Goal: Task Accomplishment & Management: Manage account settings

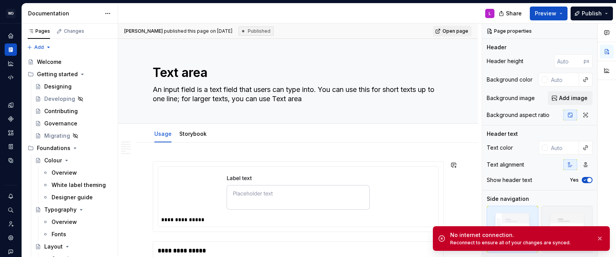
scroll to position [687, 0]
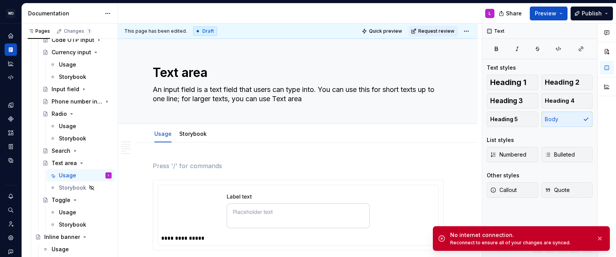
type textarea "*"
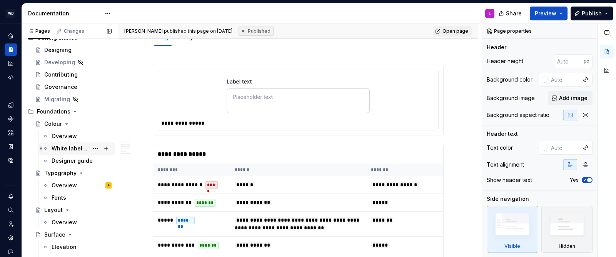
scroll to position [48, 0]
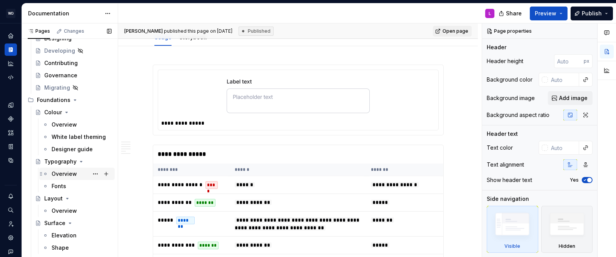
click at [70, 169] on div "Overview A" at bounding box center [82, 174] width 60 height 11
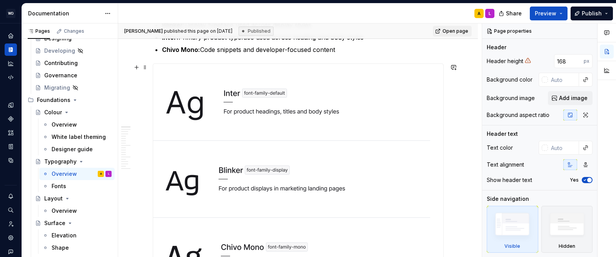
scroll to position [252, 0]
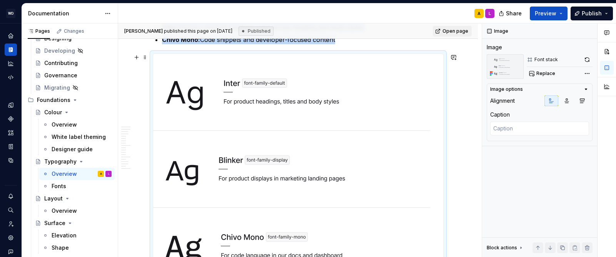
click at [226, 168] on img at bounding box center [291, 169] width 277 height 231
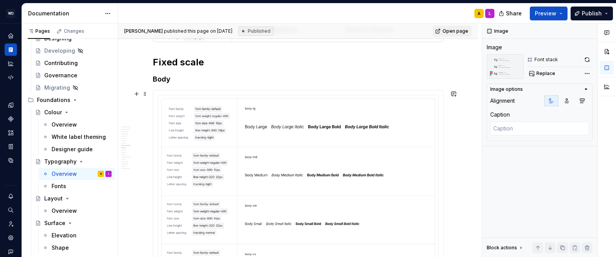
scroll to position [1542, 0]
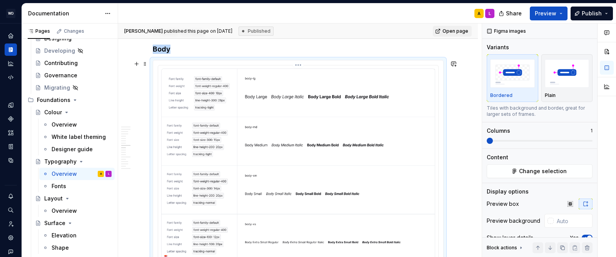
click at [216, 123] on img at bounding box center [298, 165] width 274 height 194
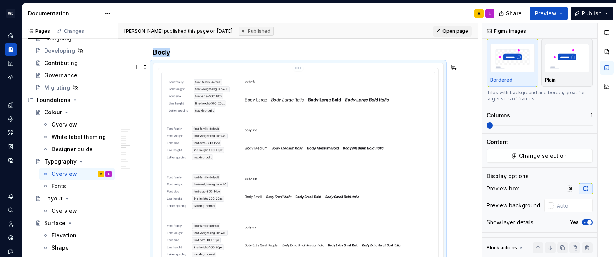
scroll to position [1537, 0]
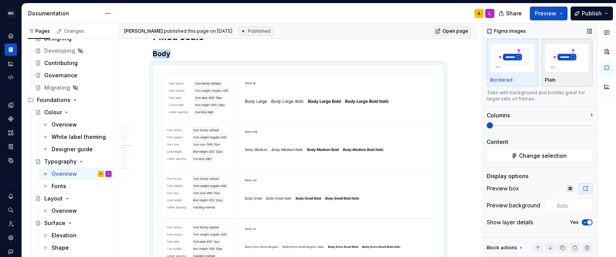
click at [553, 70] on img "button" at bounding box center [567, 58] width 45 height 28
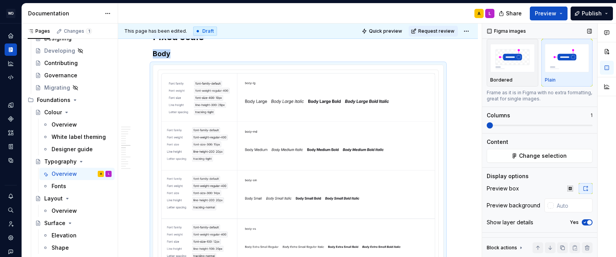
scroll to position [1577, 0]
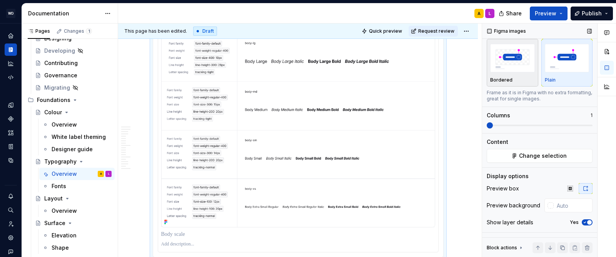
click at [516, 69] on img "button" at bounding box center [512, 58] width 45 height 28
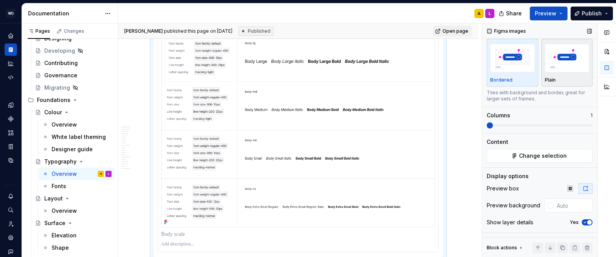
click at [551, 75] on div "Plain" at bounding box center [567, 62] width 45 height 41
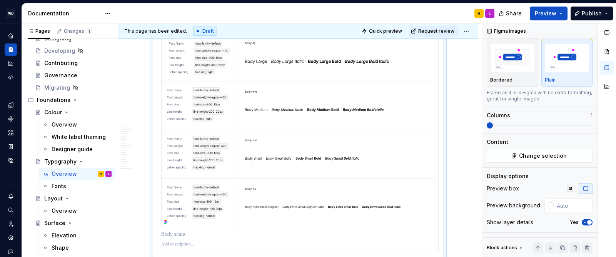
type textarea "*"
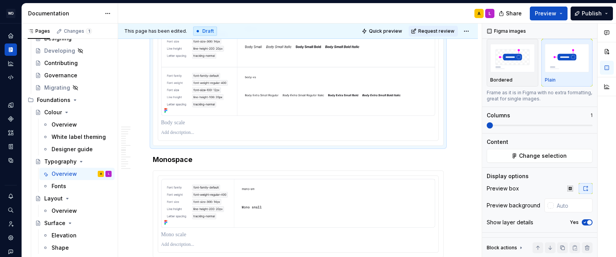
scroll to position [1689, 0]
click at [571, 207] on input "text" at bounding box center [573, 206] width 39 height 14
type input "fff"
type textarea "*"
type input "#FFFFFF"
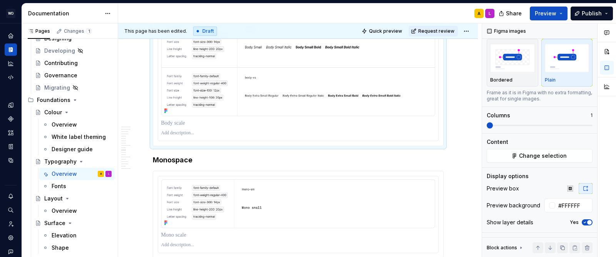
type textarea "*"
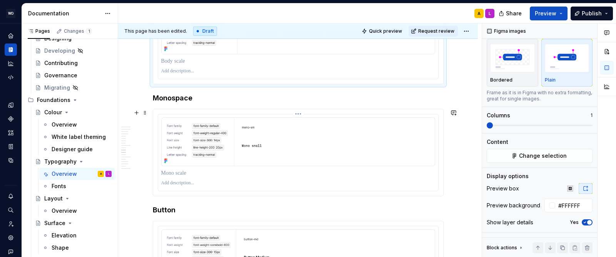
scroll to position [1752, 0]
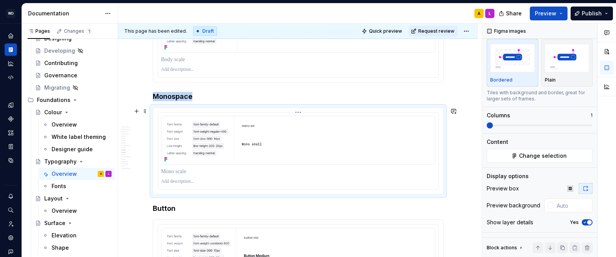
click at [210, 147] on img at bounding box center [298, 140] width 274 height 48
click at [558, 203] on input "text" at bounding box center [573, 206] width 39 height 14
type input "#FFFFFF"
click at [552, 63] on img "button" at bounding box center [567, 58] width 45 height 28
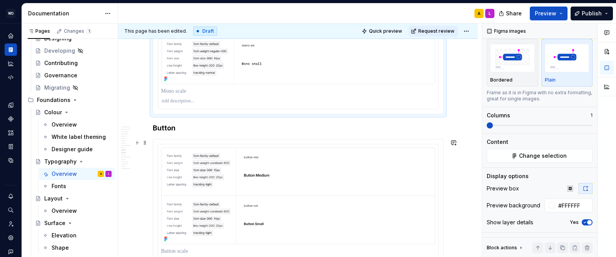
scroll to position [1836, 0]
click at [289, 168] on img at bounding box center [298, 192] width 274 height 97
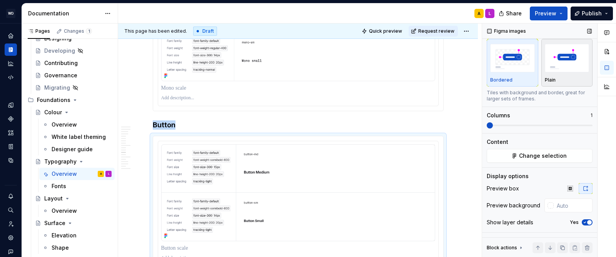
click at [566, 65] on img "button" at bounding box center [567, 58] width 45 height 28
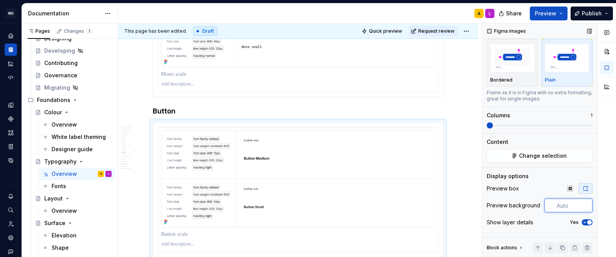
click at [570, 207] on input "text" at bounding box center [573, 206] width 39 height 14
type input "#FFFFFF"
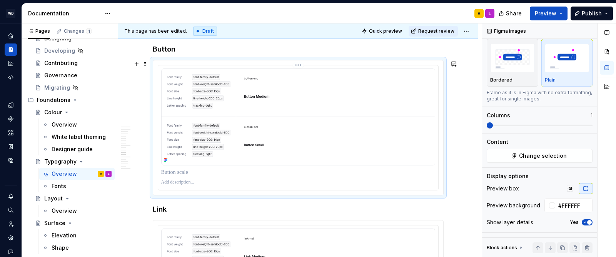
scroll to position [1912, 0]
click at [585, 221] on icon "button" at bounding box center [585, 222] width 6 height 5
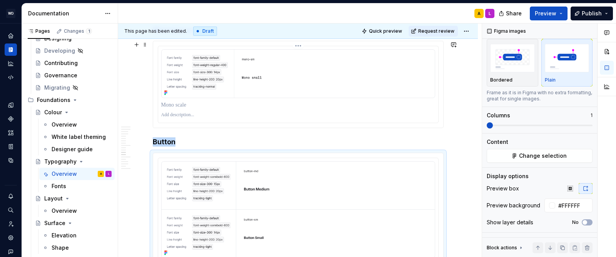
scroll to position [1809, 0]
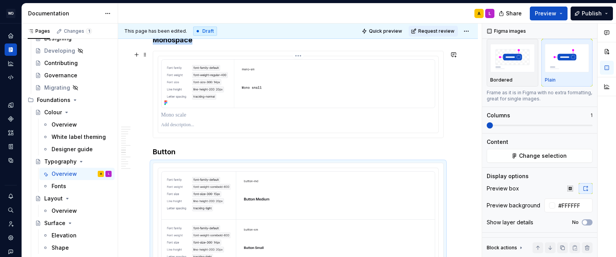
click at [270, 95] on img at bounding box center [298, 83] width 274 height 48
click at [587, 224] on icon "button" at bounding box center [585, 222] width 6 height 5
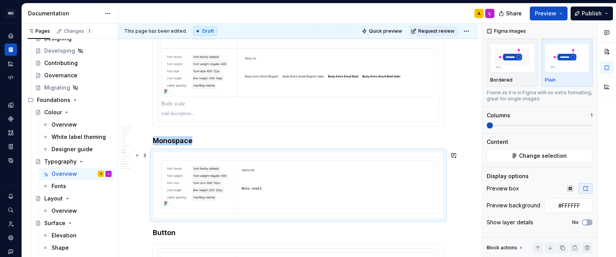
scroll to position [1697, 0]
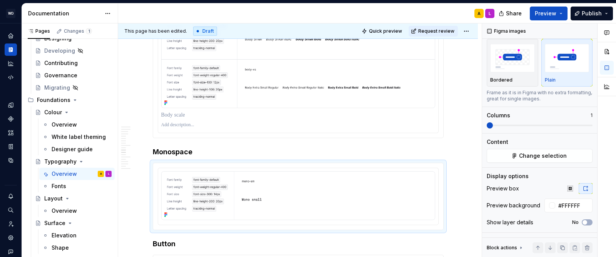
click at [326, 100] on img at bounding box center [298, 11] width 274 height 194
click at [589, 222] on span "button" at bounding box center [589, 222] width 5 height 5
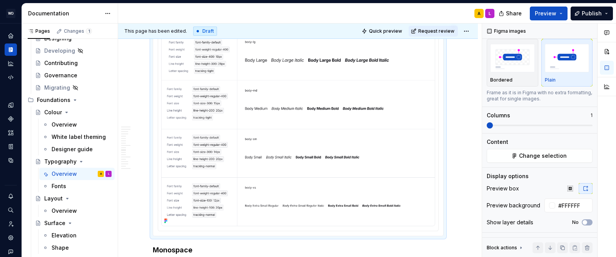
type textarea "*"
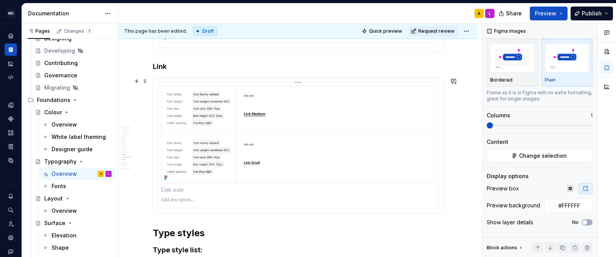
scroll to position [2009, 0]
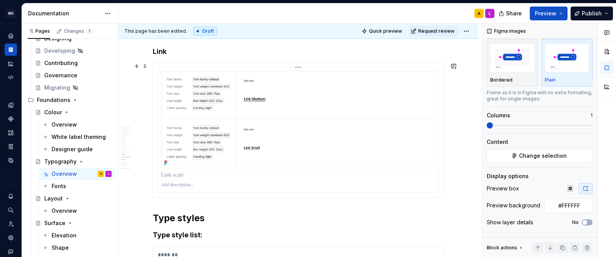
click at [243, 175] on p at bounding box center [298, 175] width 274 height 8
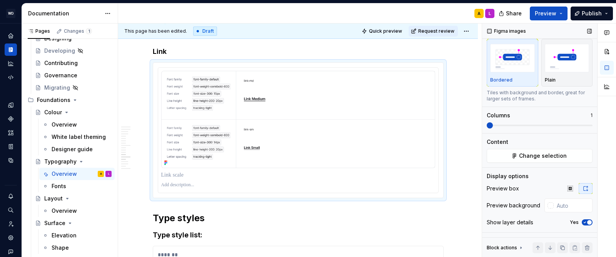
click at [586, 219] on button "Yes" at bounding box center [587, 222] width 11 height 6
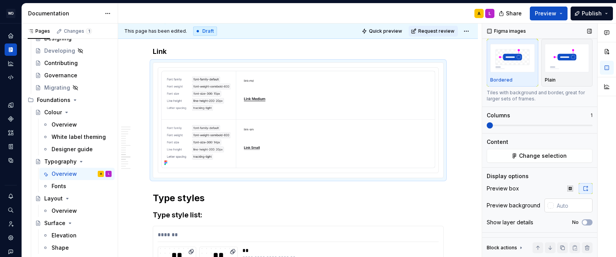
click at [567, 202] on input "text" at bounding box center [573, 206] width 39 height 14
type input "#FFFFFF"
click at [562, 72] on div "button" at bounding box center [567, 58] width 45 height 32
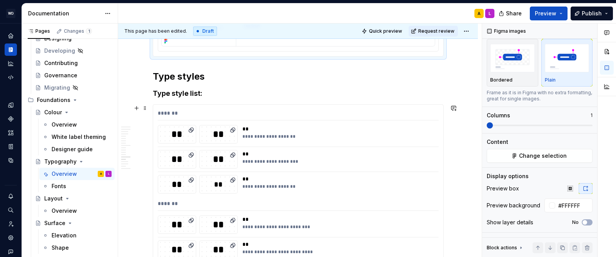
scroll to position [2135, 0]
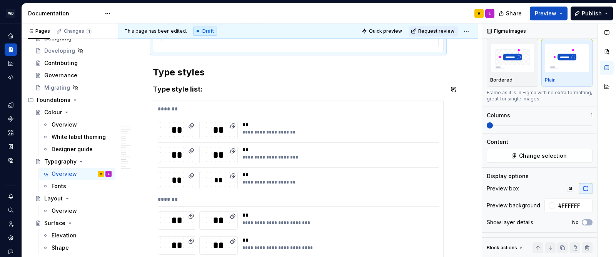
type textarea "*"
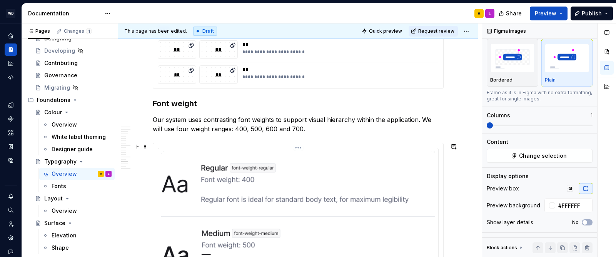
scroll to position [3169, 0]
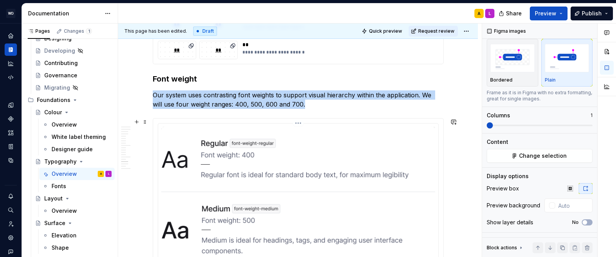
click at [587, 222] on span "button" at bounding box center [589, 222] width 5 height 5
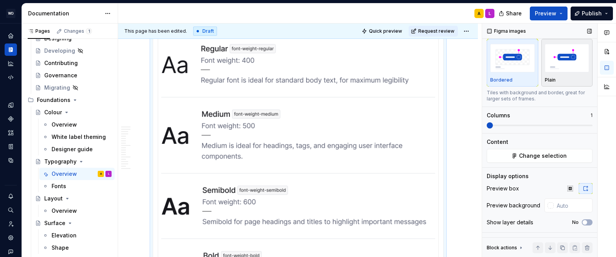
click at [559, 71] on img "button" at bounding box center [567, 58] width 45 height 28
click at [564, 210] on input "text" at bounding box center [573, 206] width 39 height 14
type input "#FFFFFF"
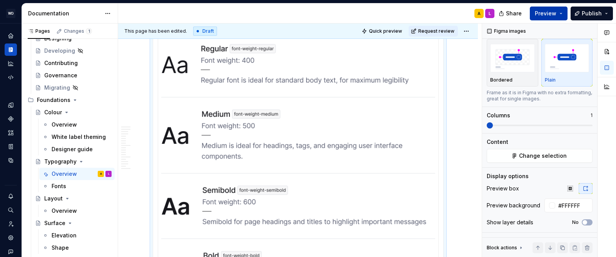
click at [563, 13] on button "Preview" at bounding box center [549, 14] width 38 height 14
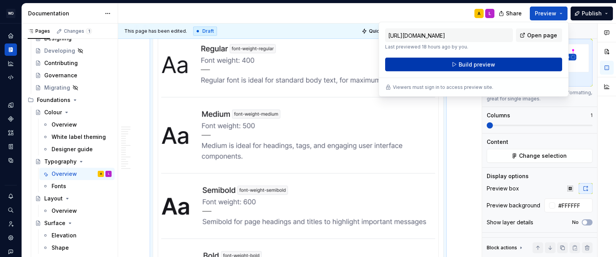
click at [481, 62] on span "Build preview" at bounding box center [477, 65] width 37 height 8
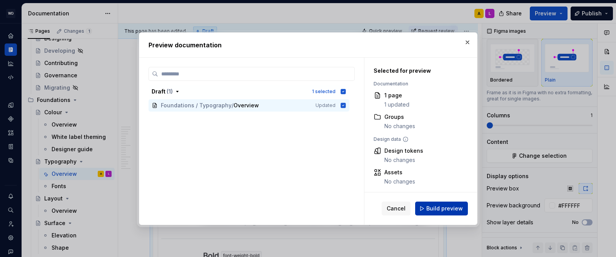
click at [437, 209] on span "Build preview" at bounding box center [444, 209] width 37 height 8
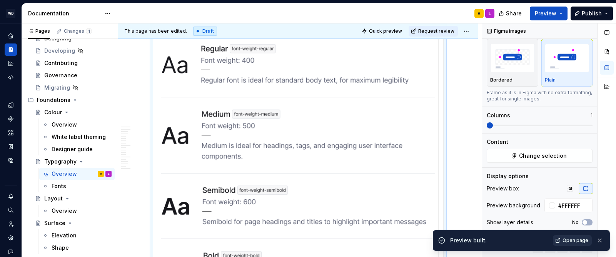
click at [573, 239] on span "Open page" at bounding box center [576, 240] width 26 height 6
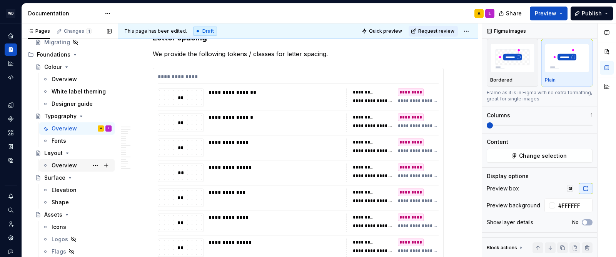
scroll to position [101, 0]
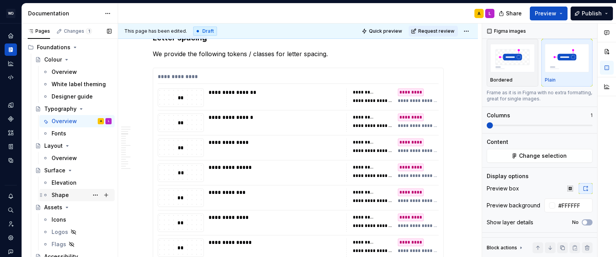
click at [66, 196] on div "Shape" at bounding box center [60, 195] width 17 height 8
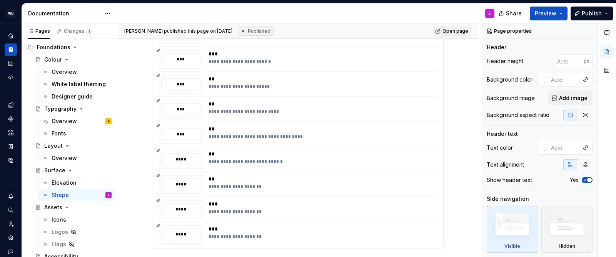
scroll to position [537, 0]
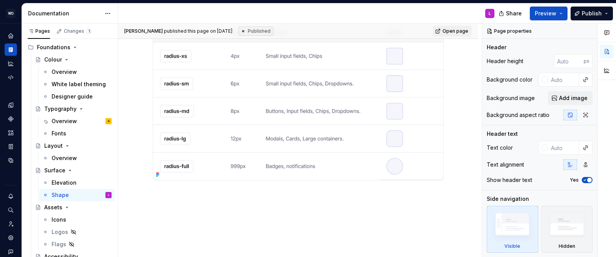
click at [262, 145] on img at bounding box center [298, 101] width 290 height 157
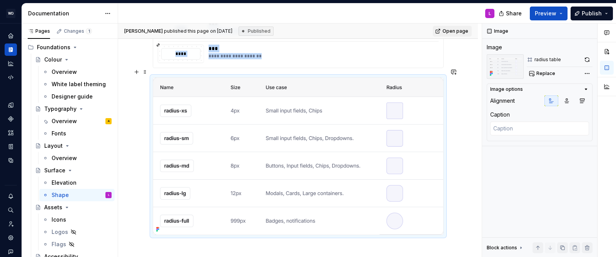
scroll to position [484, 0]
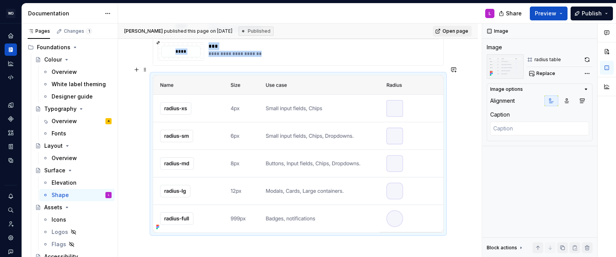
click at [146, 118] on div "**********" at bounding box center [300, 140] width 364 height 234
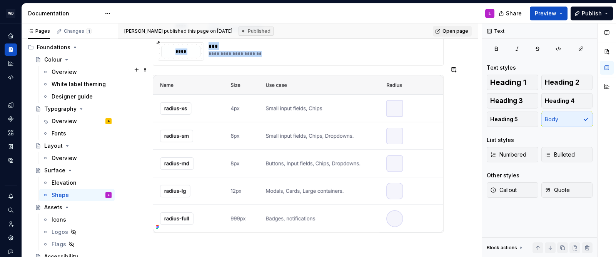
click at [214, 141] on img at bounding box center [298, 153] width 290 height 157
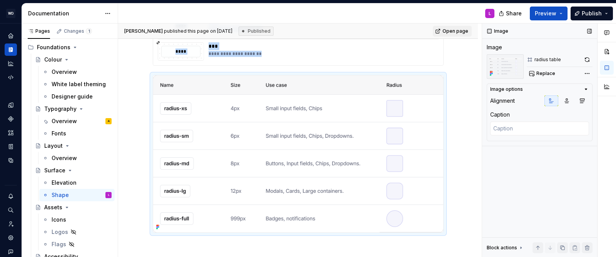
click at [504, 65] on img at bounding box center [505, 66] width 37 height 25
click at [586, 58] on button "button" at bounding box center [587, 59] width 11 height 11
click at [563, 9] on button "Preview" at bounding box center [549, 14] width 38 height 14
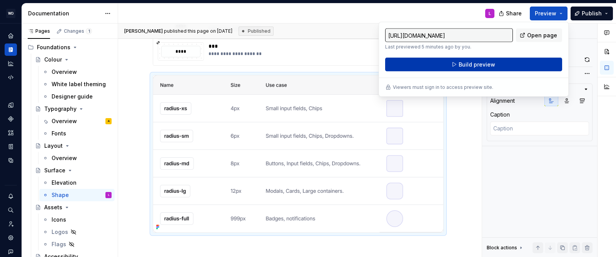
click at [490, 68] on button "Build preview" at bounding box center [473, 65] width 177 height 14
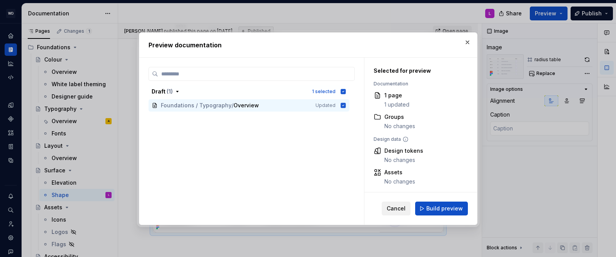
click at [403, 212] on span "Cancel" at bounding box center [396, 209] width 19 height 8
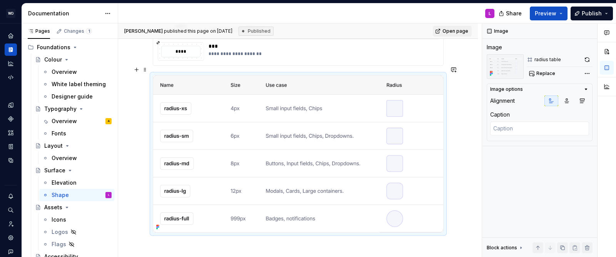
click at [552, 14] on span "Preview" at bounding box center [546, 14] width 22 height 8
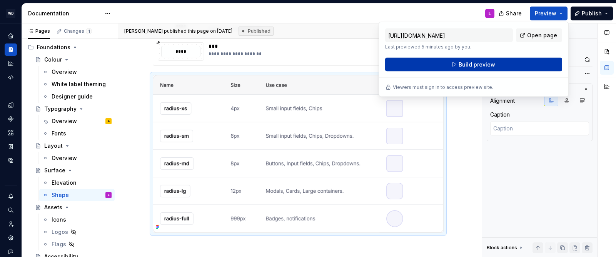
click at [508, 67] on button "Build preview" at bounding box center [473, 65] width 177 height 14
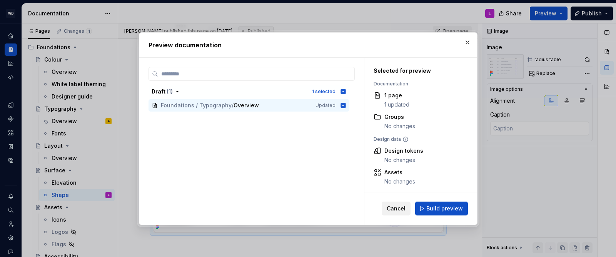
click at [404, 208] on span "Cancel" at bounding box center [396, 209] width 19 height 8
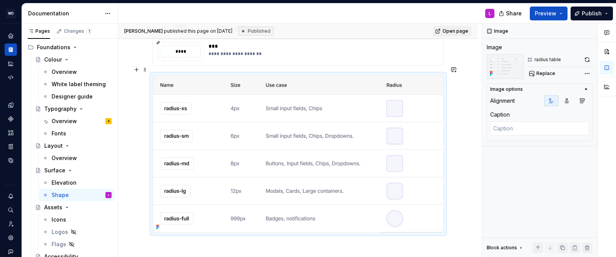
click at [546, 73] on span "Replace" at bounding box center [545, 73] width 19 height 6
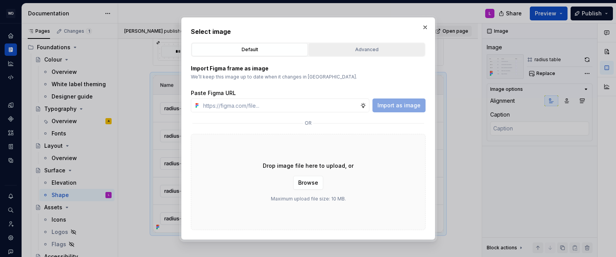
click at [344, 49] on div "Advanced" at bounding box center [366, 50] width 111 height 8
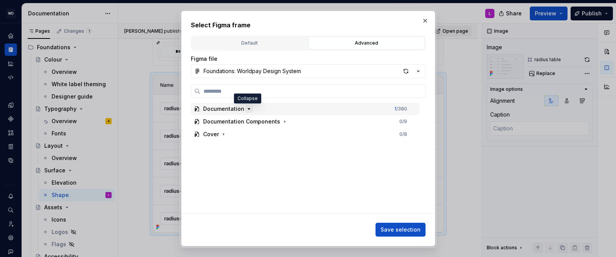
click at [248, 108] on icon "button" at bounding box center [249, 109] width 6 height 6
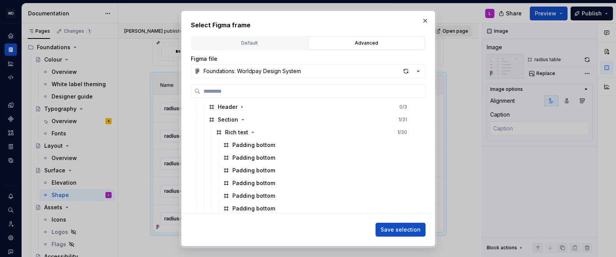
scroll to position [0, 0]
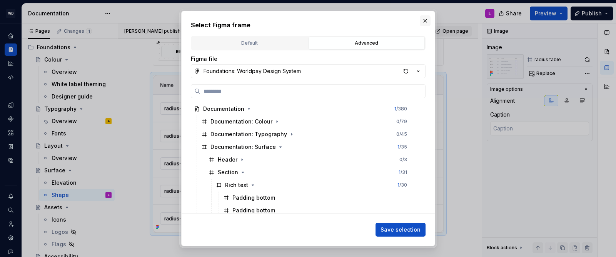
click at [425, 23] on button "button" at bounding box center [425, 20] width 11 height 11
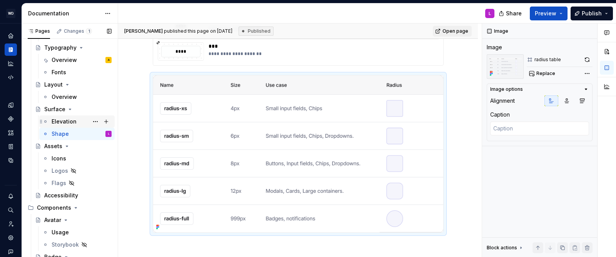
scroll to position [169, 0]
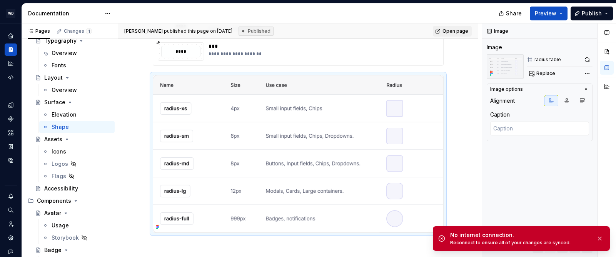
type textarea "*"
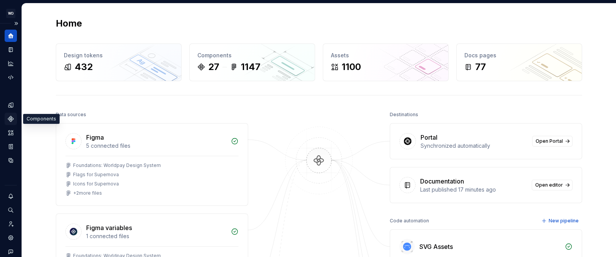
click at [10, 119] on icon "Components" at bounding box center [10, 118] width 7 height 7
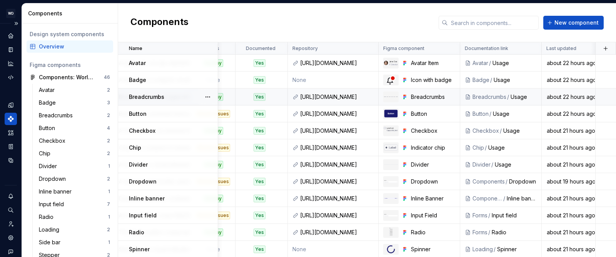
scroll to position [0, 104]
click at [369, 48] on html "WD Worldpay Design System L Design system data Components Design system compone…" at bounding box center [308, 128] width 616 height 257
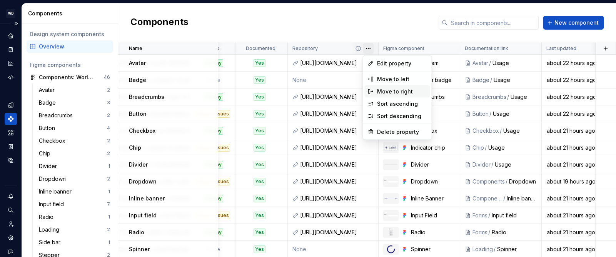
click at [399, 89] on div "Move to right" at bounding box center [402, 92] width 50 height 8
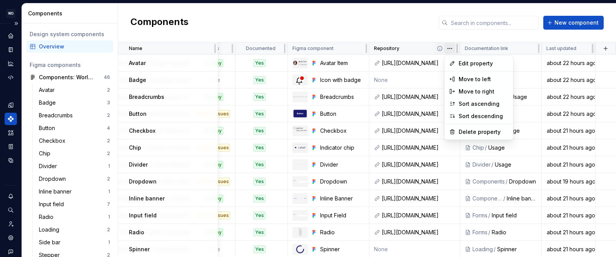
click at [449, 49] on html "WD Worldpay Design System L Design system data Components Design system compone…" at bounding box center [308, 128] width 616 height 257
click at [478, 92] on div "Move to right" at bounding box center [484, 92] width 50 height 8
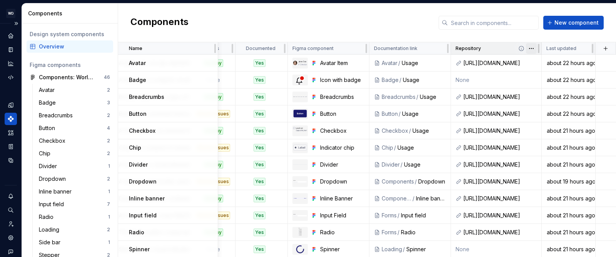
click at [529, 52] on html "WD Worldpay Design System L Design system data Components Design system compone…" at bounding box center [308, 128] width 616 height 257
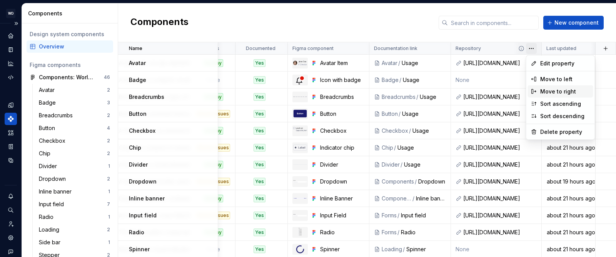
click at [551, 92] on div "Move to right" at bounding box center [565, 92] width 50 height 8
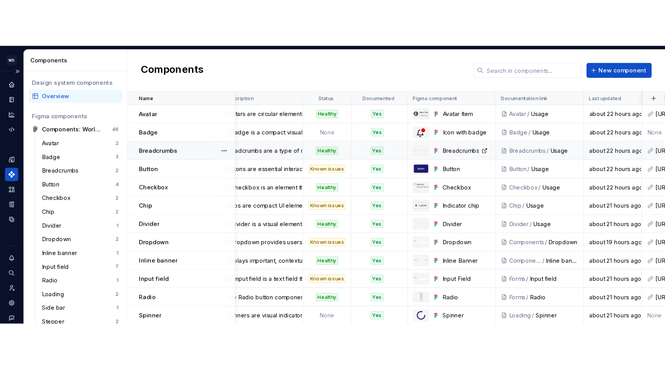
scroll to position [0, 0]
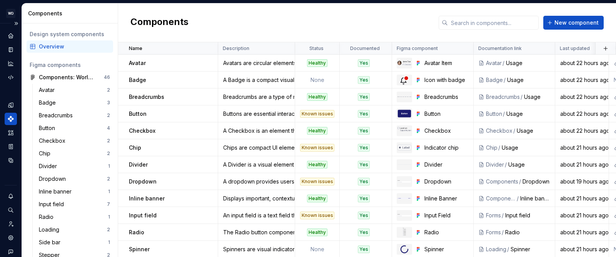
click at [382, 11] on div "Components New component" at bounding box center [367, 22] width 498 height 39
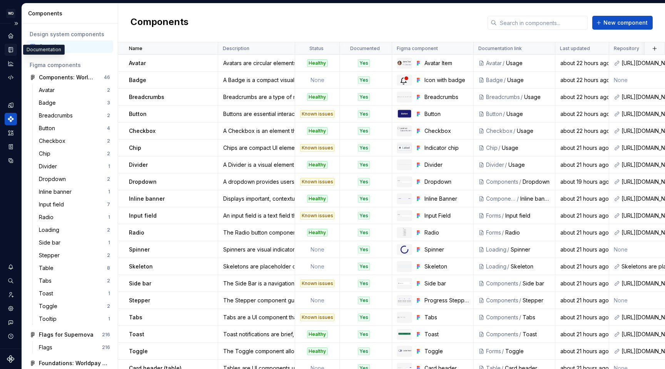
click at [11, 47] on icon "Documentation" at bounding box center [11, 49] width 4 height 5
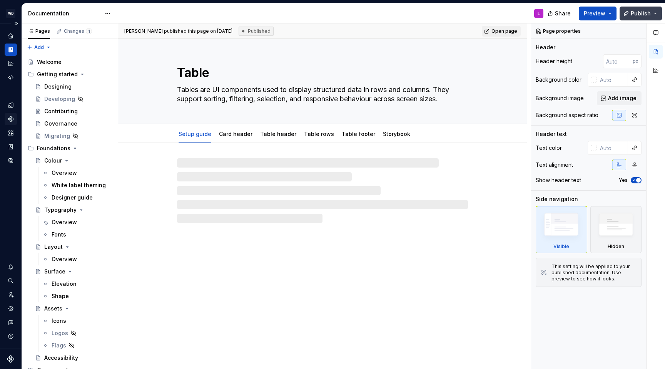
click at [616, 11] on button "Publish" at bounding box center [640, 14] width 42 height 14
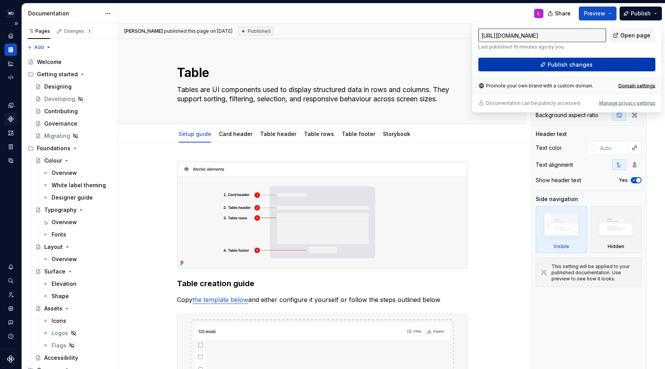
click at [609, 65] on button "Publish changes" at bounding box center [566, 65] width 177 height 14
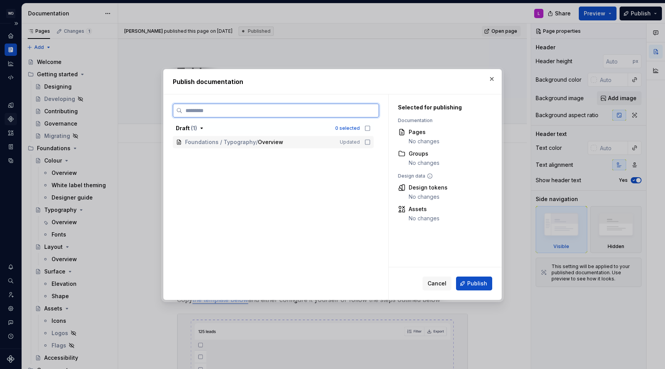
click at [371, 144] on icon at bounding box center [367, 142] width 6 height 6
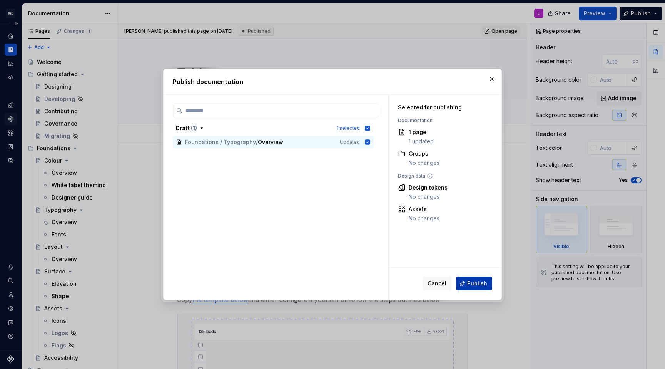
click at [479, 257] on span "Publish" at bounding box center [477, 283] width 20 height 8
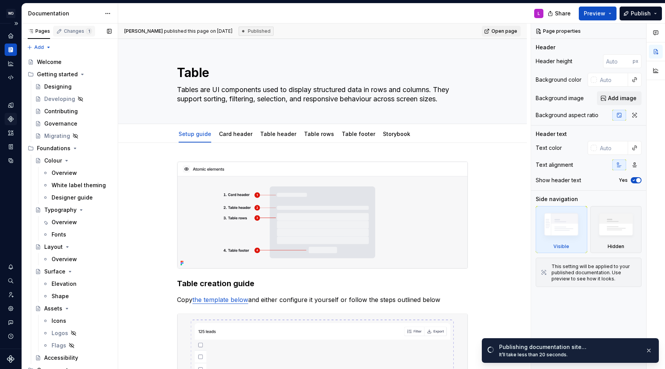
click at [69, 34] on div "Changes 1" at bounding box center [78, 31] width 28 height 6
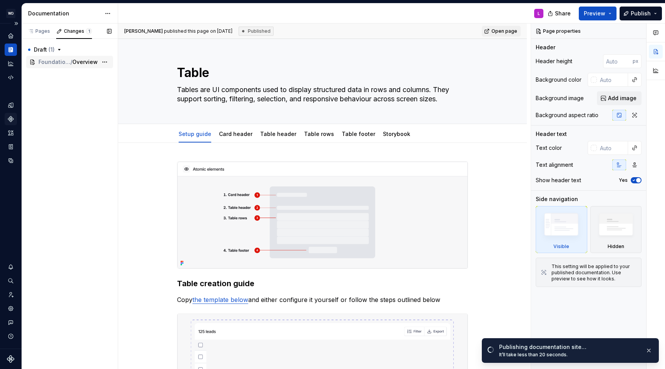
click at [73, 63] on span "Overview" at bounding box center [84, 62] width 25 height 8
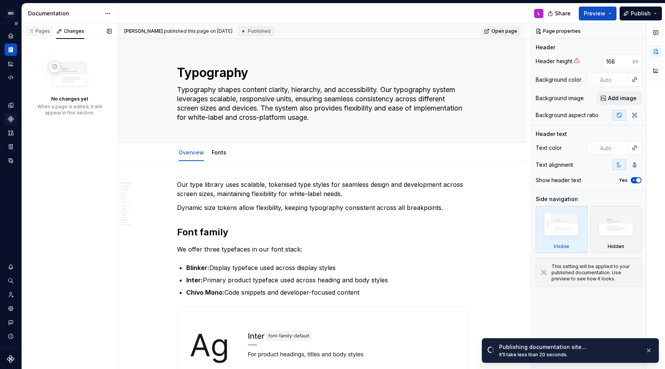
click at [37, 30] on div "Pages" at bounding box center [39, 31] width 22 height 6
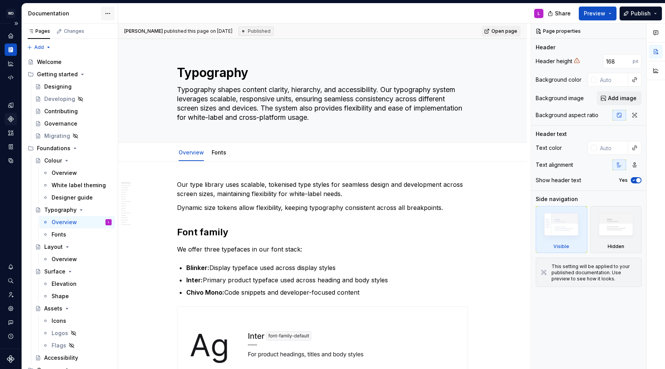
click at [109, 12] on html "WD Worldpay Design System L Design system data Documentation L Share Preview Pu…" at bounding box center [332, 184] width 665 height 369
click at [154, 168] on html "WD Worldpay Design System L Design system data Documentation L Share Preview Pu…" at bounding box center [332, 184] width 665 height 369
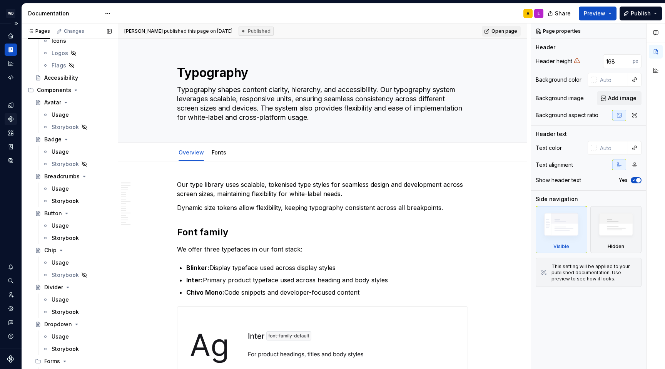
scroll to position [282, 0]
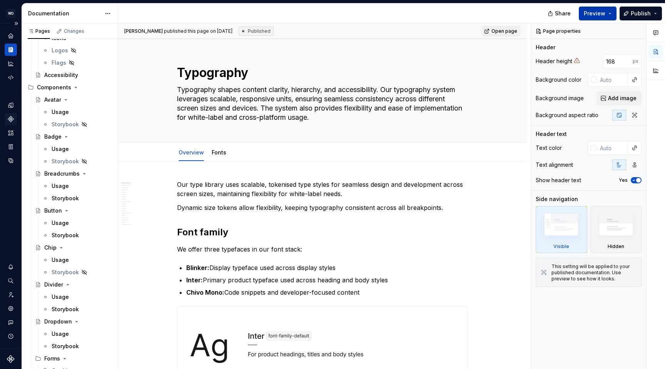
type textarea "*"
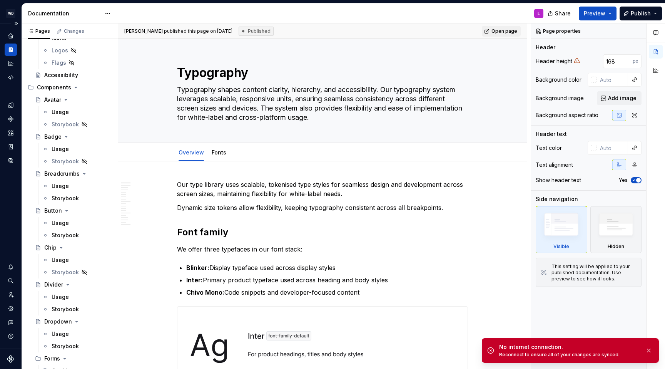
type textarea "*"
click at [10, 312] on div "Settings" at bounding box center [11, 308] width 12 height 12
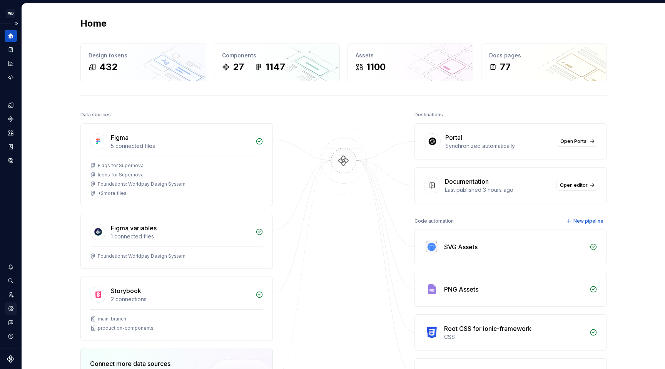
click at [12, 309] on icon "Settings" at bounding box center [10, 307] width 5 height 5
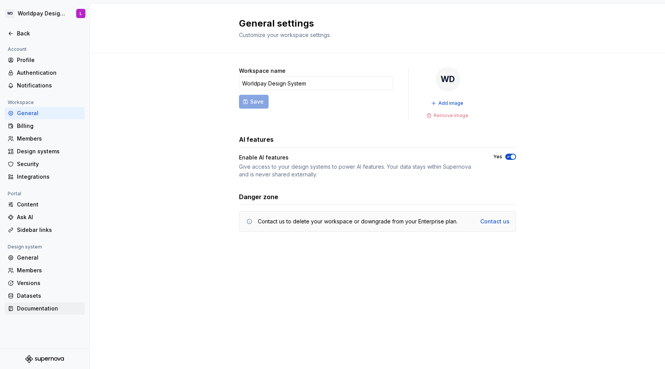
click at [37, 305] on div "Documentation" at bounding box center [49, 308] width 65 height 8
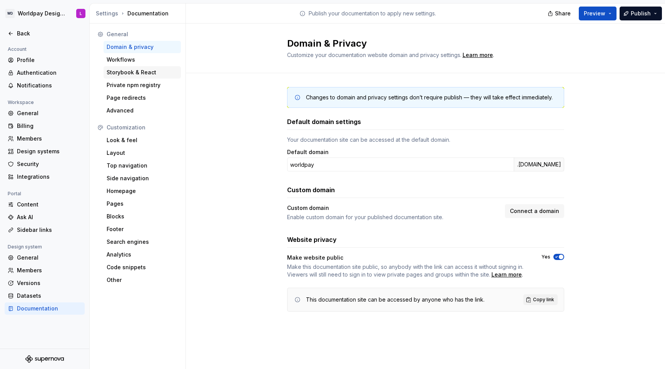
click at [166, 76] on div "Storybook & React" at bounding box center [141, 72] width 77 height 12
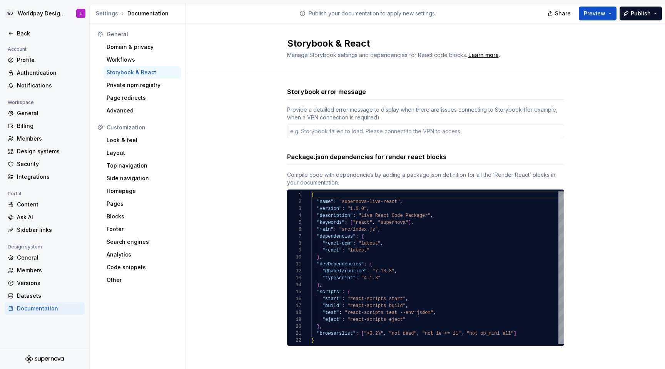
type textarea "*"
click at [416, 100] on div "Storybook error message Provide a detailed error message to display when there …" at bounding box center [425, 112] width 277 height 51
click at [438, 106] on div "Provide a detailed error message to display when there are issues connecting to…" at bounding box center [425, 113] width 277 height 15
click at [238, 260] on div "Storybook error message Provide a detailed error message to display when there …" at bounding box center [425, 224] width 479 height 302
click at [139, 110] on div "Advanced" at bounding box center [142, 111] width 71 height 8
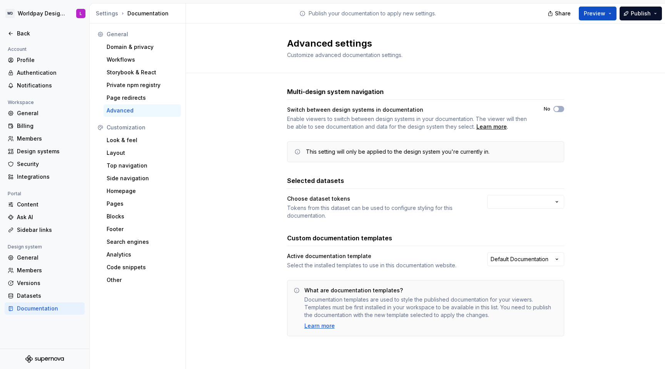
click at [241, 218] on div "Multi-design system navigation Switch between design systems in documentation E…" at bounding box center [425, 219] width 479 height 292
click at [38, 179] on div "Integrations" at bounding box center [49, 177] width 65 height 8
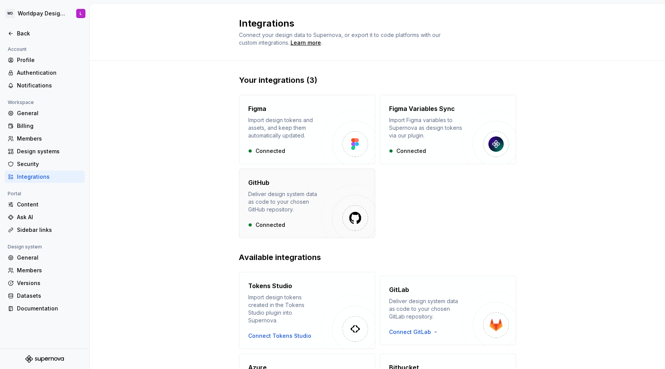
click at [303, 202] on div "Deliver design system data as code to your chosen GitHub repository." at bounding box center [284, 201] width 73 height 23
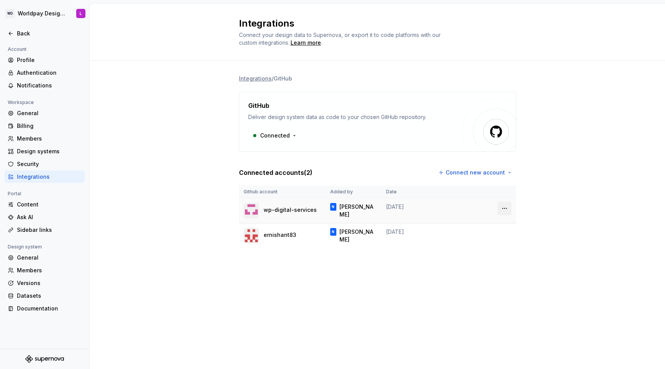
click at [503, 206] on html "WD Worldpay Design System L Back Account Profile Authentication Notifications W…" at bounding box center [332, 184] width 665 height 369
click at [578, 162] on html "WD Worldpay Design System L Back Account Profile Authentication Notifications W…" at bounding box center [332, 184] width 665 height 369
click at [509, 170] on html "WD Worldpay Design System L Back Account Profile Authentication Notifications W…" at bounding box center [332, 184] width 665 height 369
click at [560, 147] on html "WD Worldpay Design System L Back Account Profile Authentication Notifications W…" at bounding box center [332, 184] width 665 height 369
click at [36, 204] on div "Content" at bounding box center [49, 204] width 65 height 8
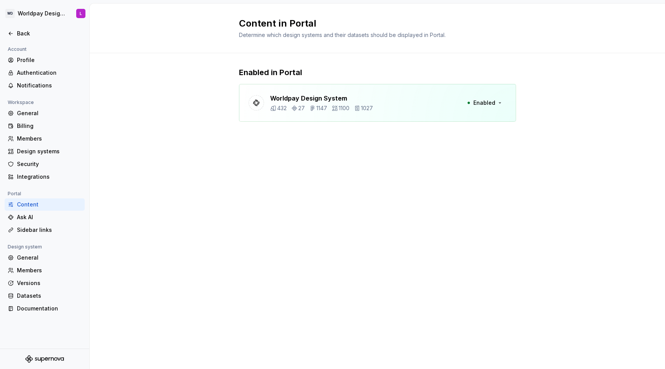
click at [166, 117] on div "Enabled in Portal Worldpay Design System 432 27 1147 1100 1027 Enabled" at bounding box center [377, 102] width 575 height 98
